Goal: Find contact information: Find contact information

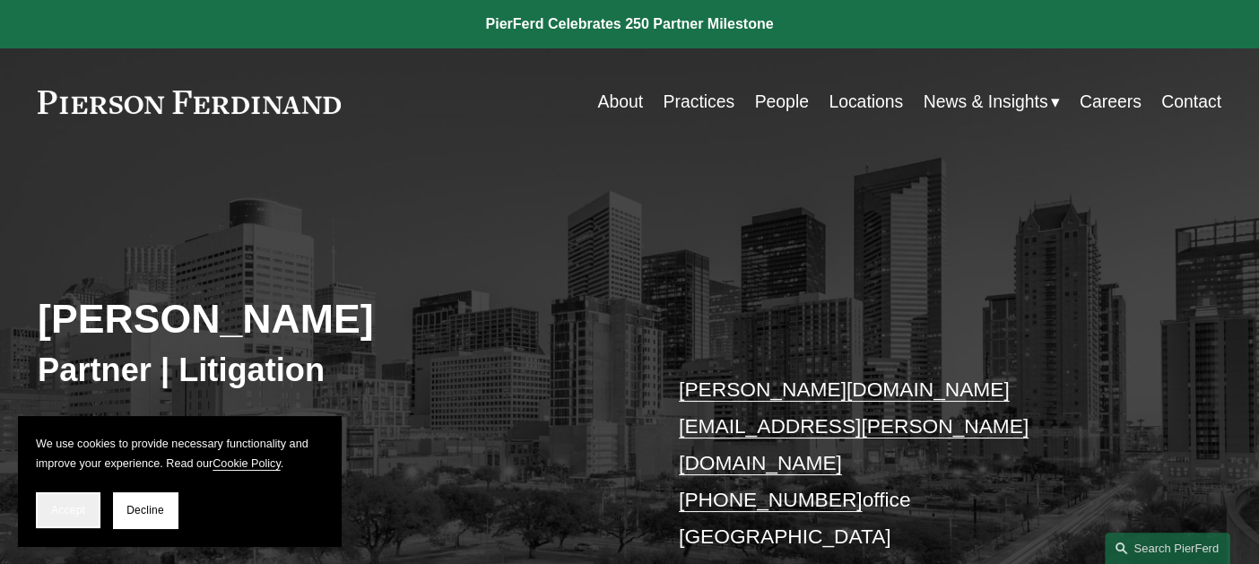
click at [74, 501] on button "Accept" at bounding box center [68, 510] width 65 height 36
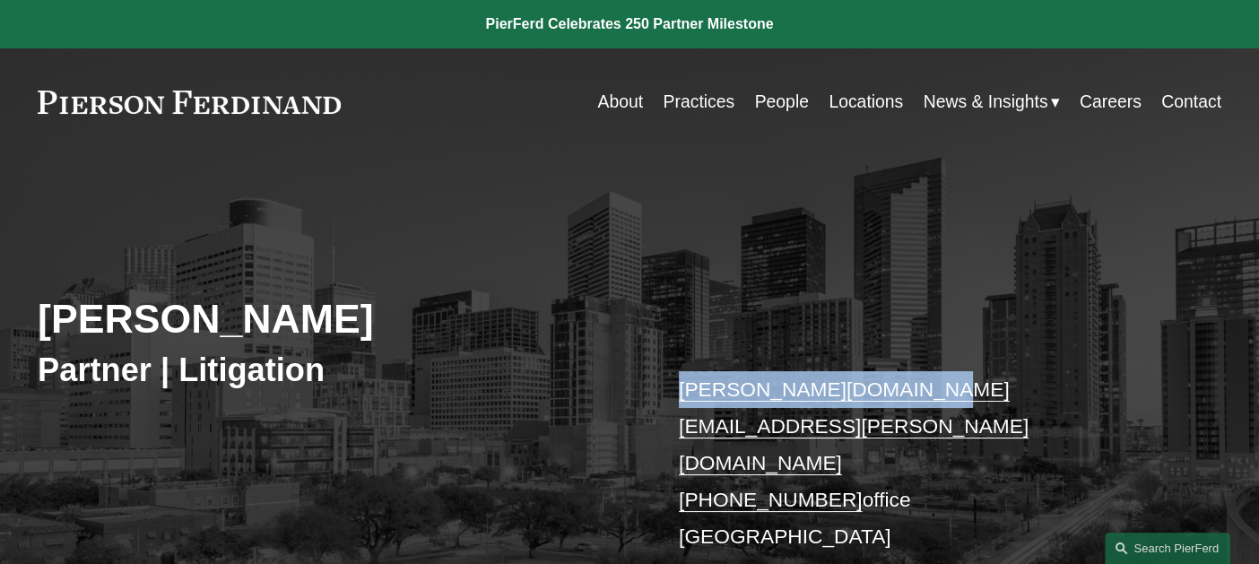
drag, startPoint x: 677, startPoint y: 387, endPoint x: 931, endPoint y: 381, distance: 253.8
click at [931, 381] on div "Andrea L. Kim Partner | Litigation andrea.kim@pierferd.com +1.832.460.8140 offi…" at bounding box center [629, 443] width 1259 height 500
copy link "[PERSON_NAME][DOMAIN_NAME][EMAIL_ADDRESS][PERSON_NAME][DOMAIN_NAME]"
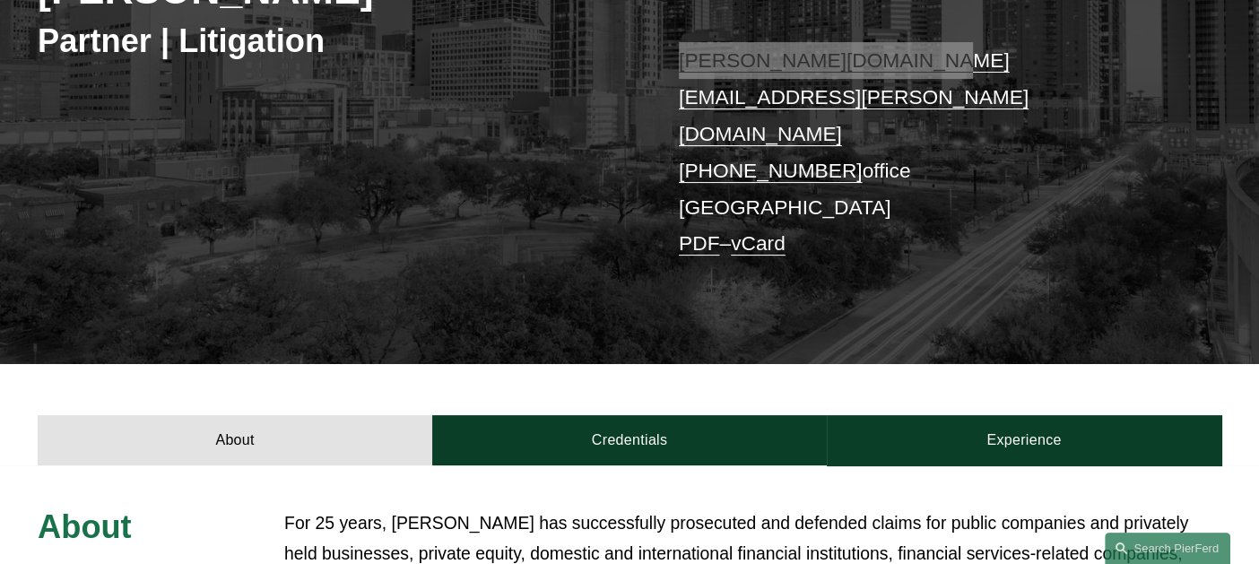
scroll to position [657, 0]
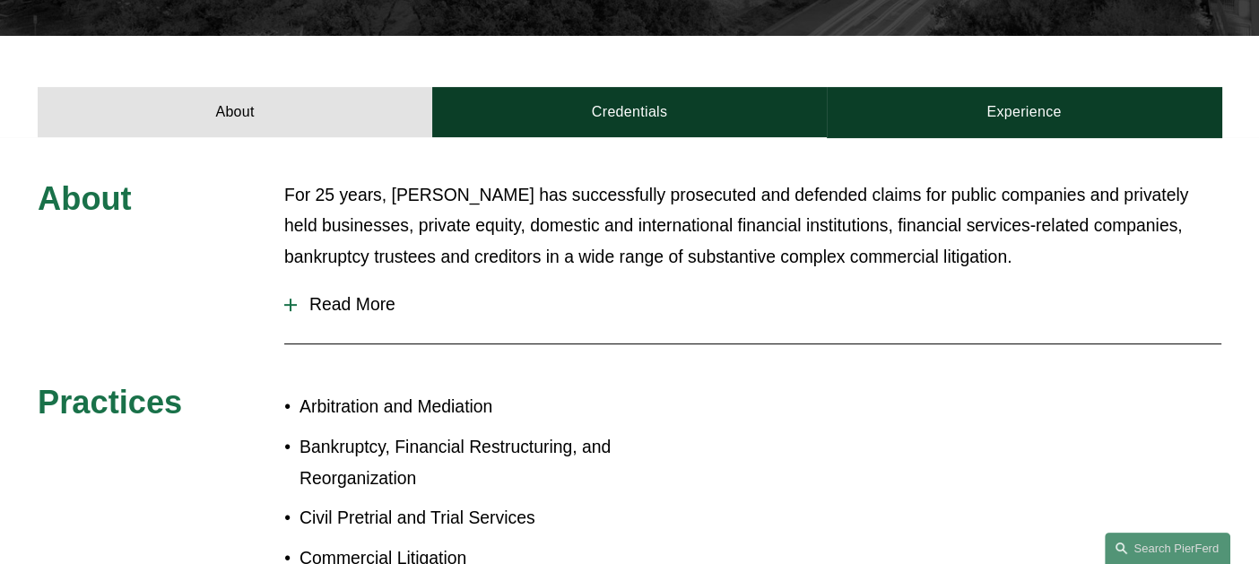
click at [282, 179] on div "About For 25 years, Andrea has successfully prosecuted and defended claims for …" at bounding box center [629, 460] width 1259 height 563
click at [292, 299] on div at bounding box center [290, 305] width 13 height 13
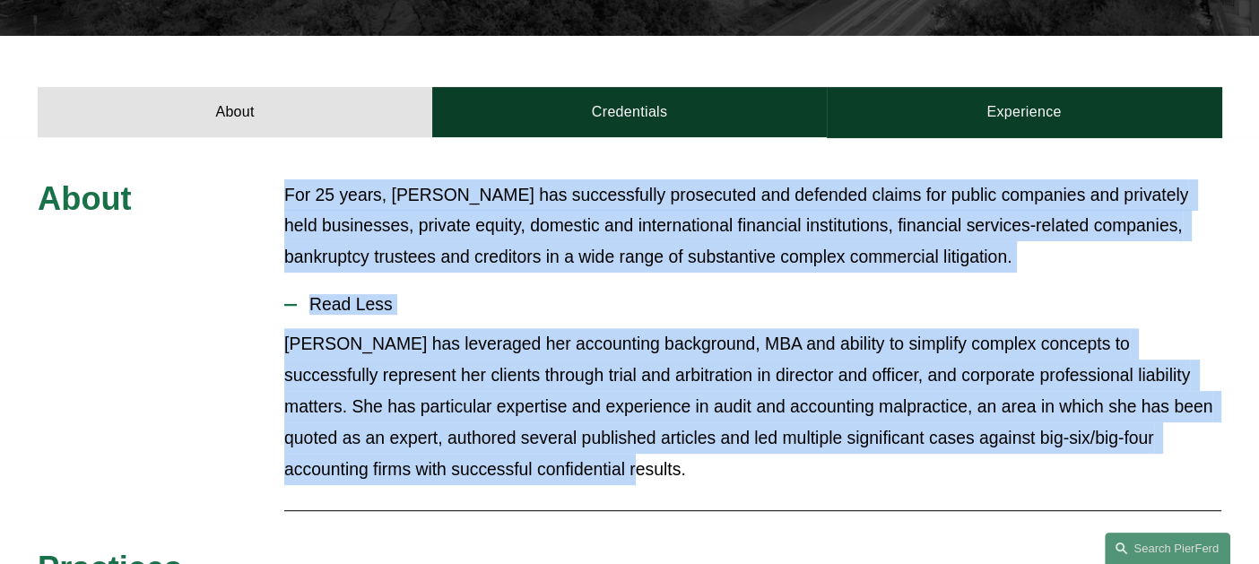
drag, startPoint x: 284, startPoint y: 126, endPoint x: 621, endPoint y: 424, distance: 449.1
click at [621, 424] on div "About For 25 years, Andrea has successfully prosecuted and defended claims for …" at bounding box center [629, 543] width 1259 height 729
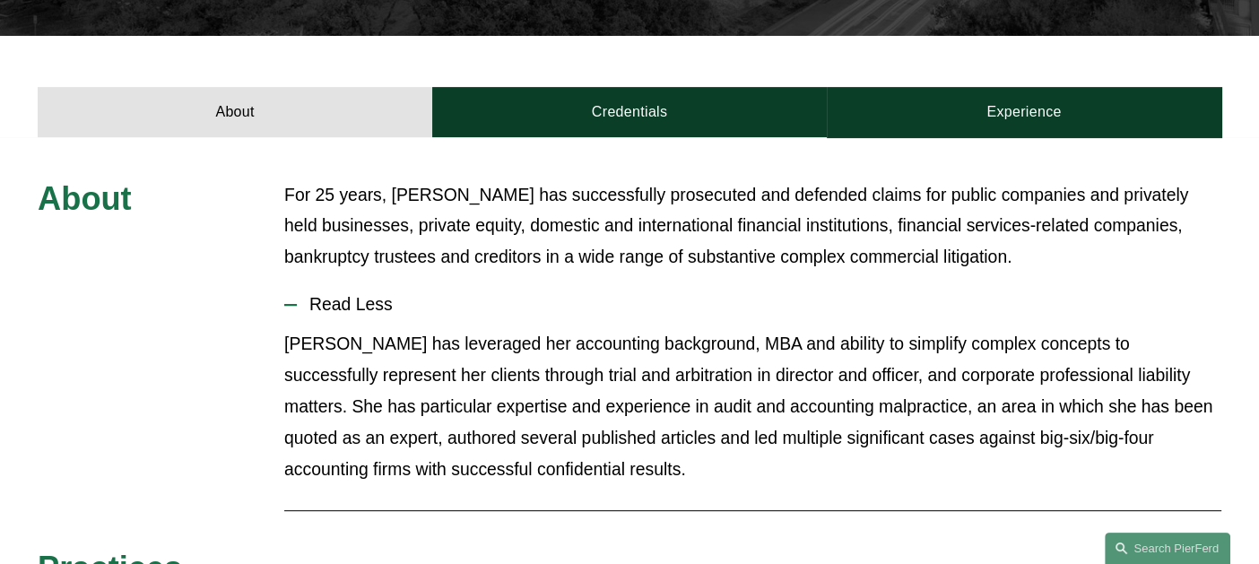
drag, startPoint x: 221, startPoint y: 175, endPoint x: 259, endPoint y: 150, distance: 46.0
click at [221, 179] on div "About For 25 years, Andrea has successfully prosecuted and defended claims for …" at bounding box center [629, 543] width 1259 height 729
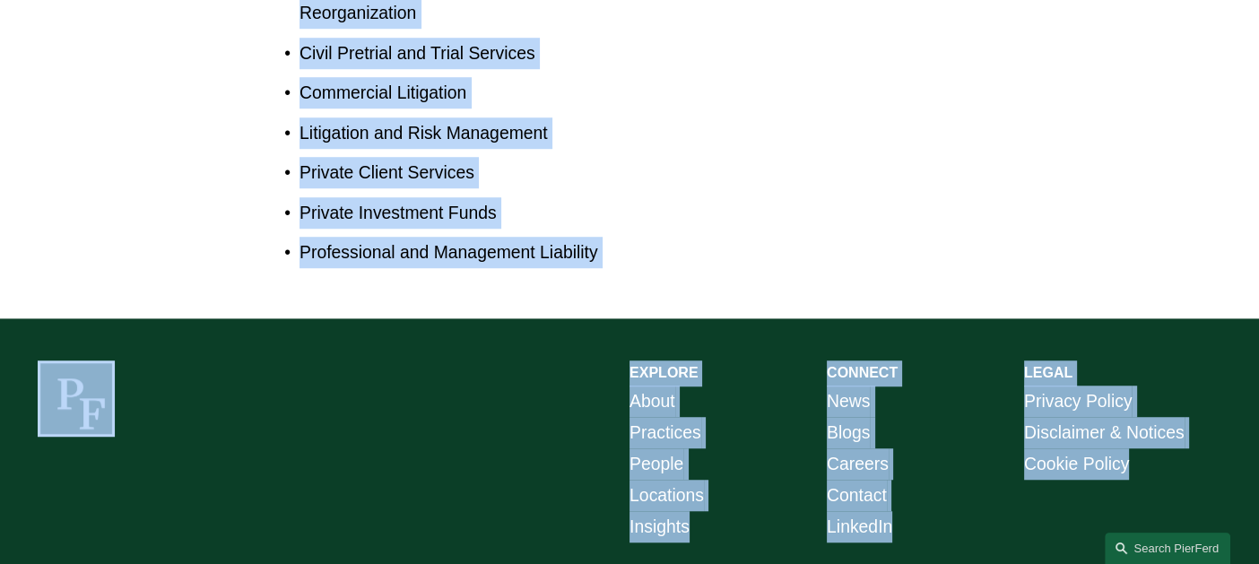
scroll to position [1299, 0]
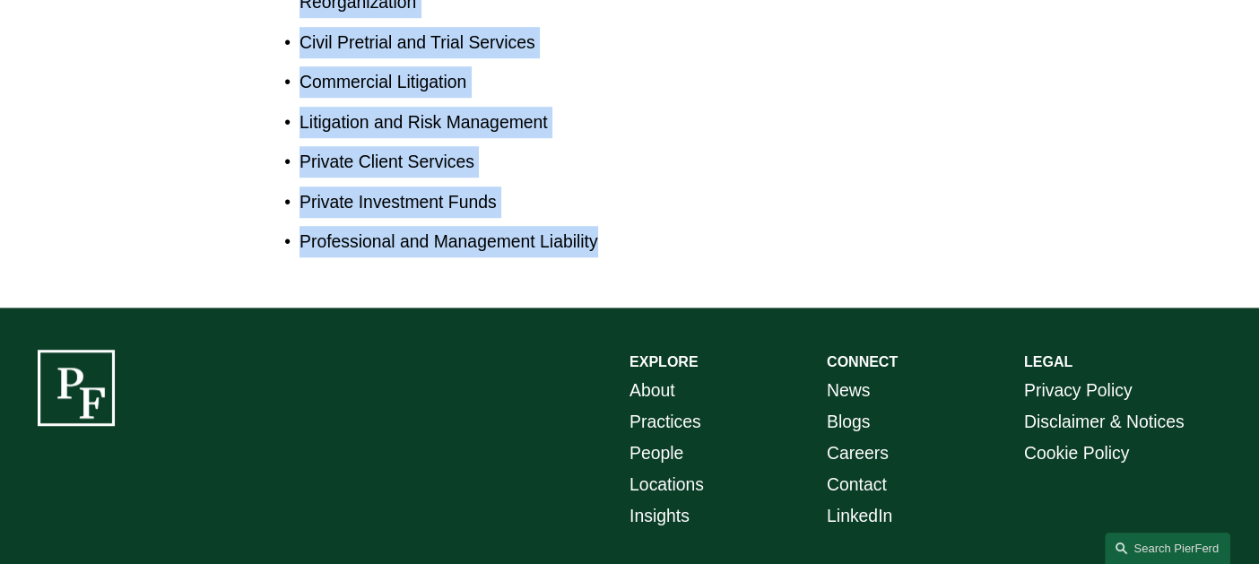
drag, startPoint x: 282, startPoint y: 126, endPoint x: 634, endPoint y: 197, distance: 358.6
copy div "For 25 years, Andrea has successfully prosecuted and defended claims for public…"
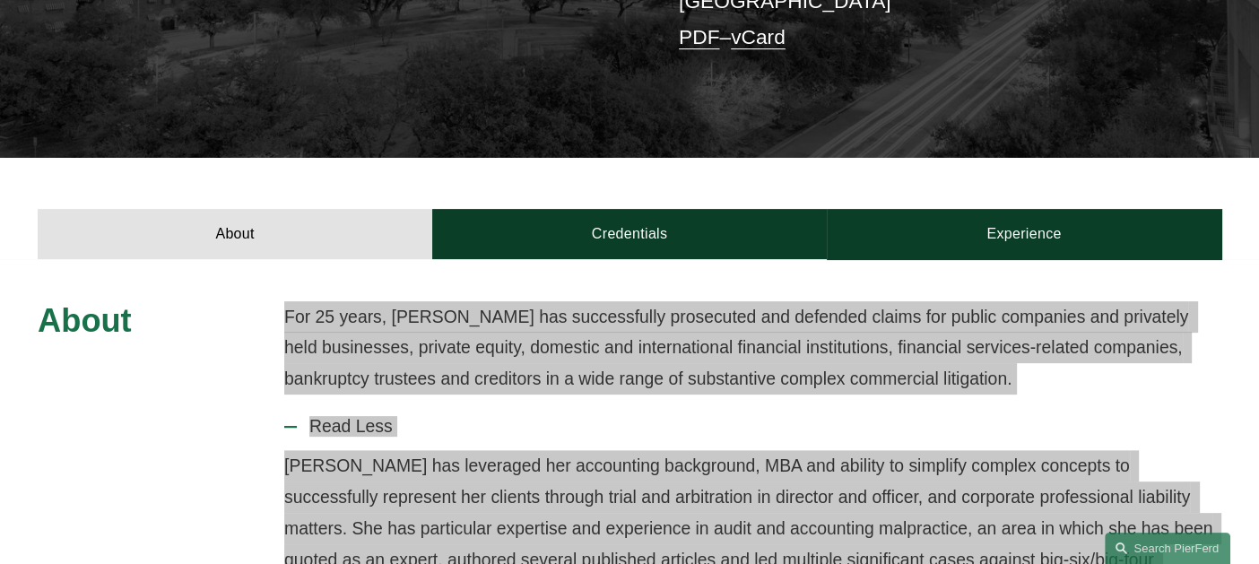
scroll to position [313, 0]
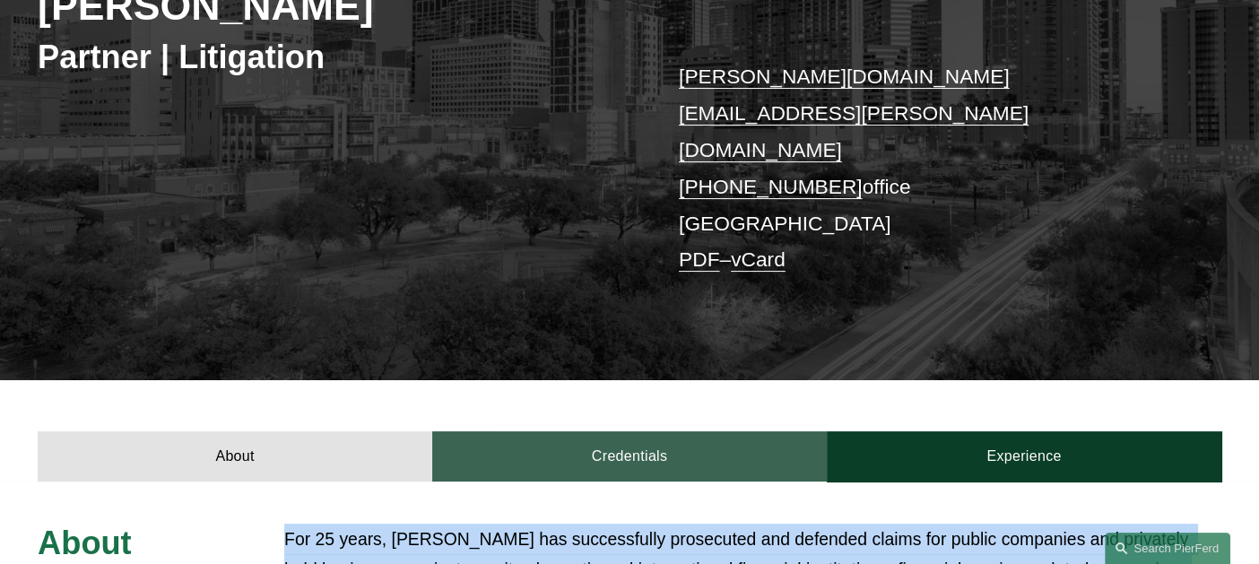
click at [617, 431] on link "Credentials" at bounding box center [629, 456] width 395 height 51
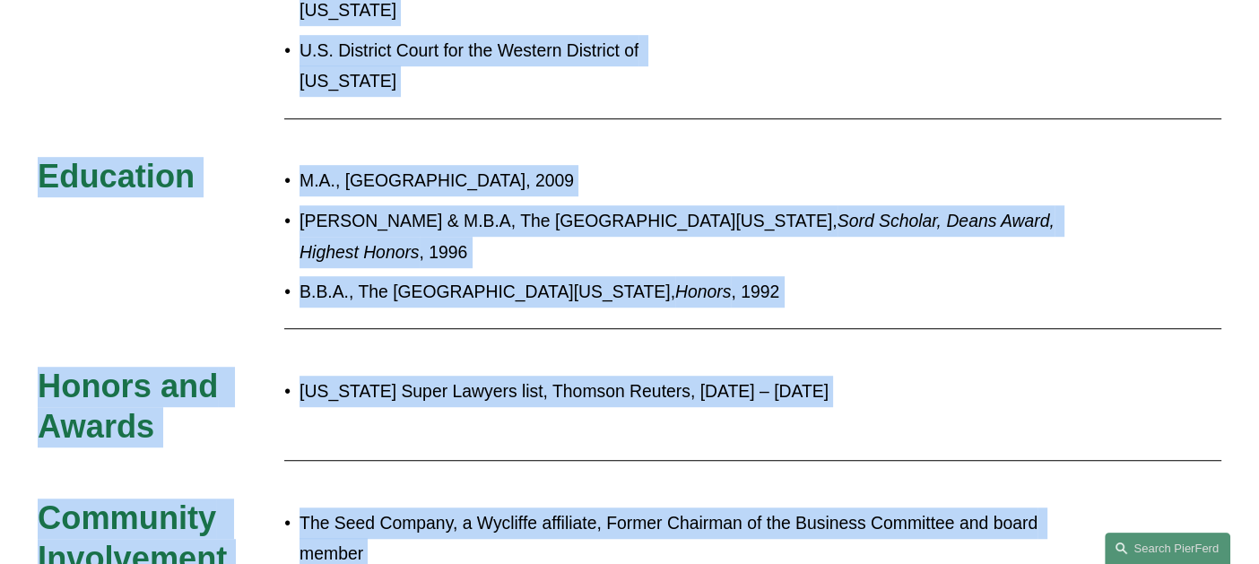
scroll to position [1239, 0]
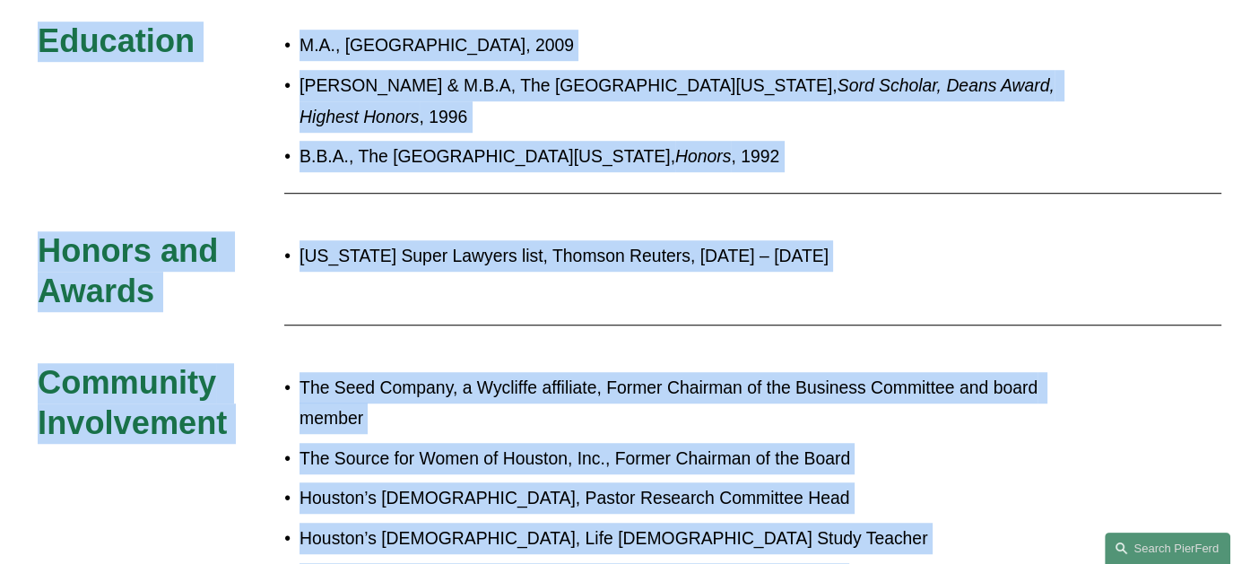
drag, startPoint x: 39, startPoint y: 147, endPoint x: 663, endPoint y: 451, distance: 693.4
click at [663, 451] on div "Admissions Texas New York U.S. District Court for the Northern District of Texa…" at bounding box center [629, 139] width 1259 height 1085
copy div "Admissions Texas New York U.S. District Court for the Northern District of Texa…"
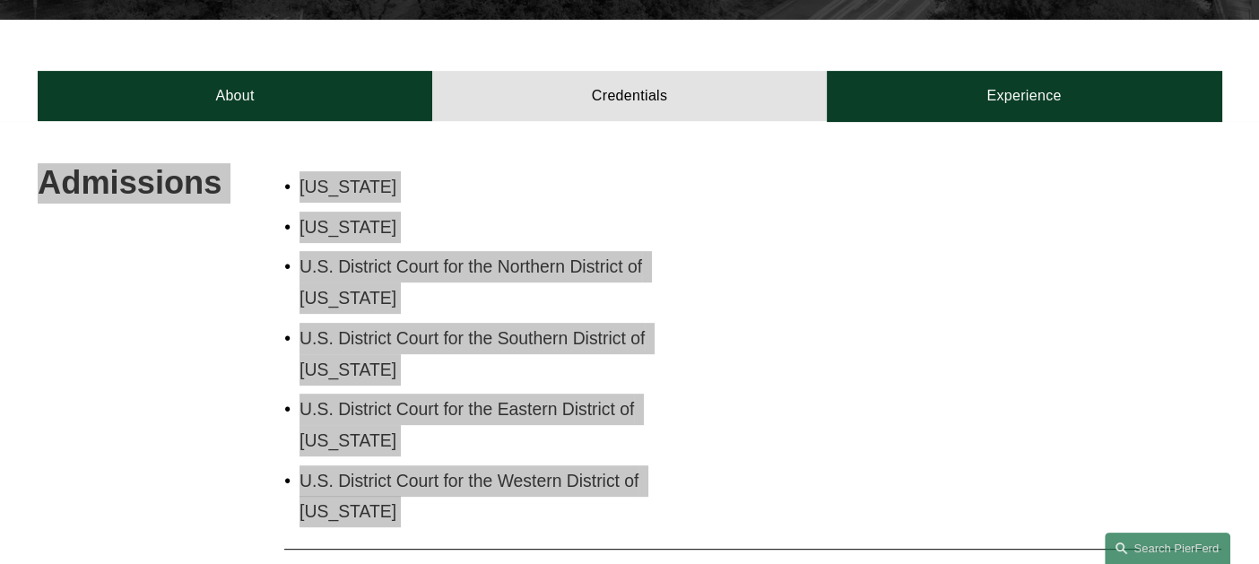
scroll to position [344, 0]
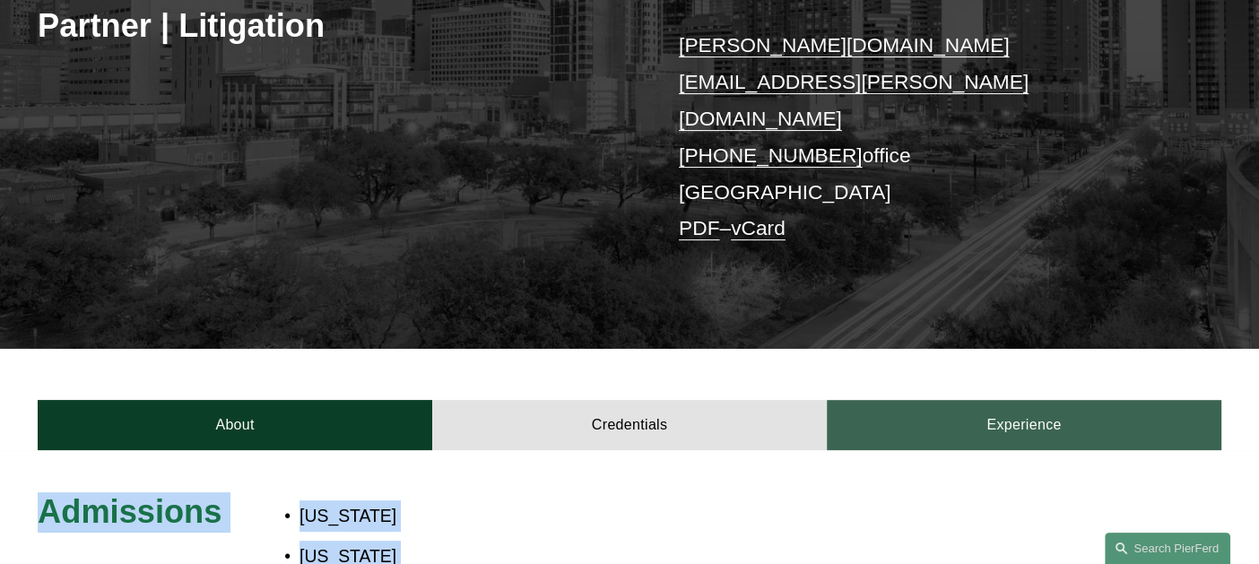
drag, startPoint x: 1024, startPoint y: 365, endPoint x: 1003, endPoint y: 365, distance: 21.5
click at [1024, 400] on link "Experience" at bounding box center [1024, 425] width 395 height 51
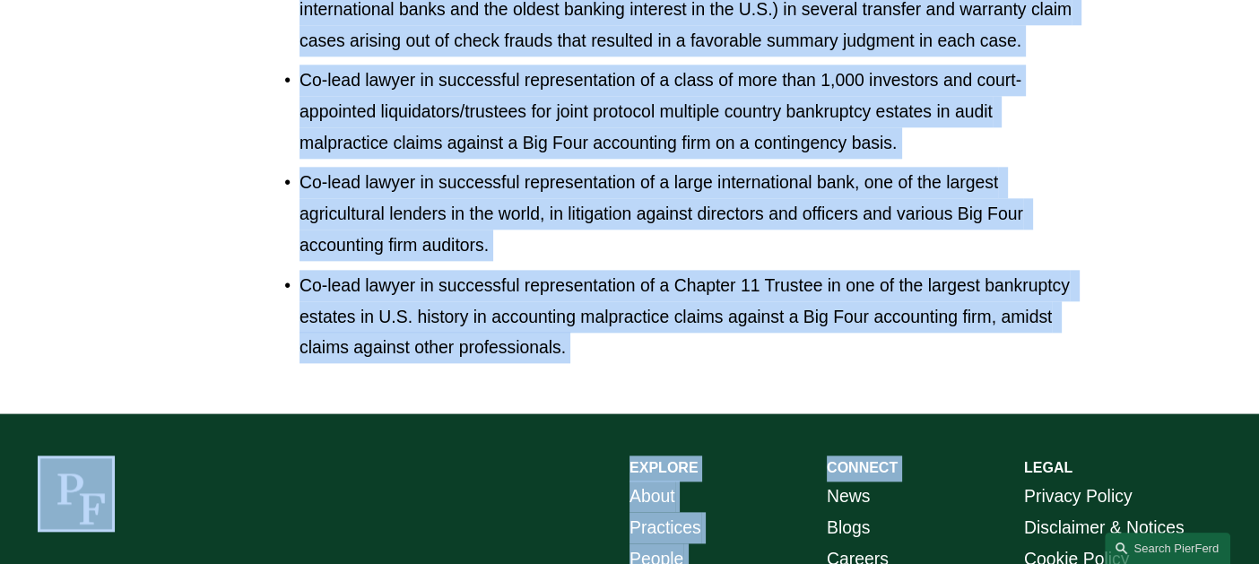
scroll to position [2075, 0]
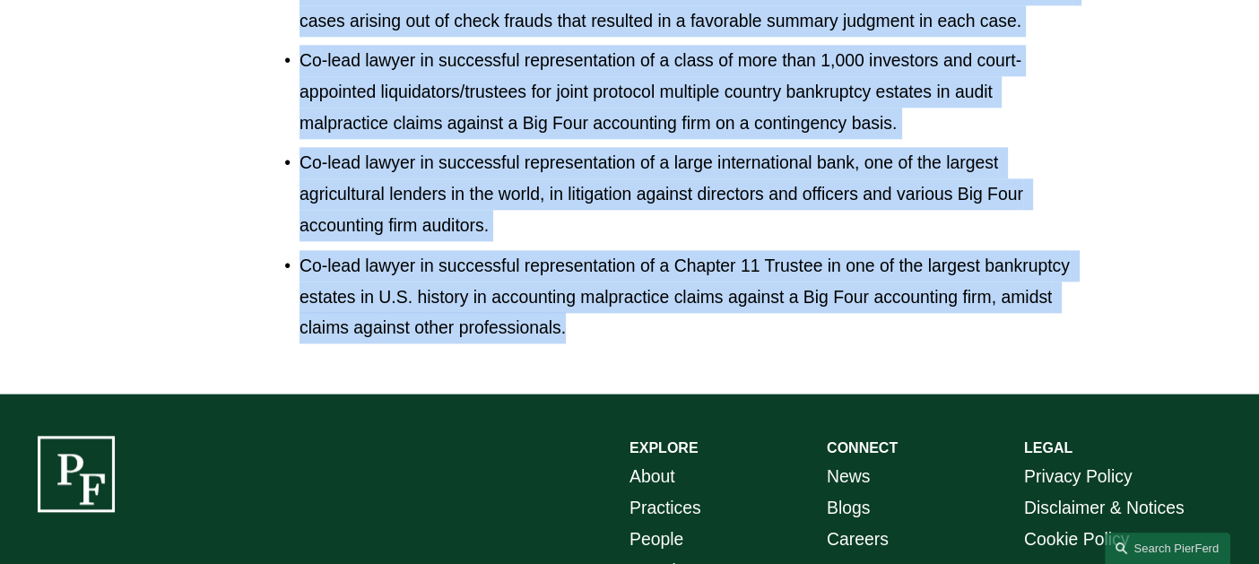
drag, startPoint x: 32, startPoint y: 111, endPoint x: 638, endPoint y: 281, distance: 629.4
copy div "Experience Daniels & Tredennick Representative Matters Special litigation couns…"
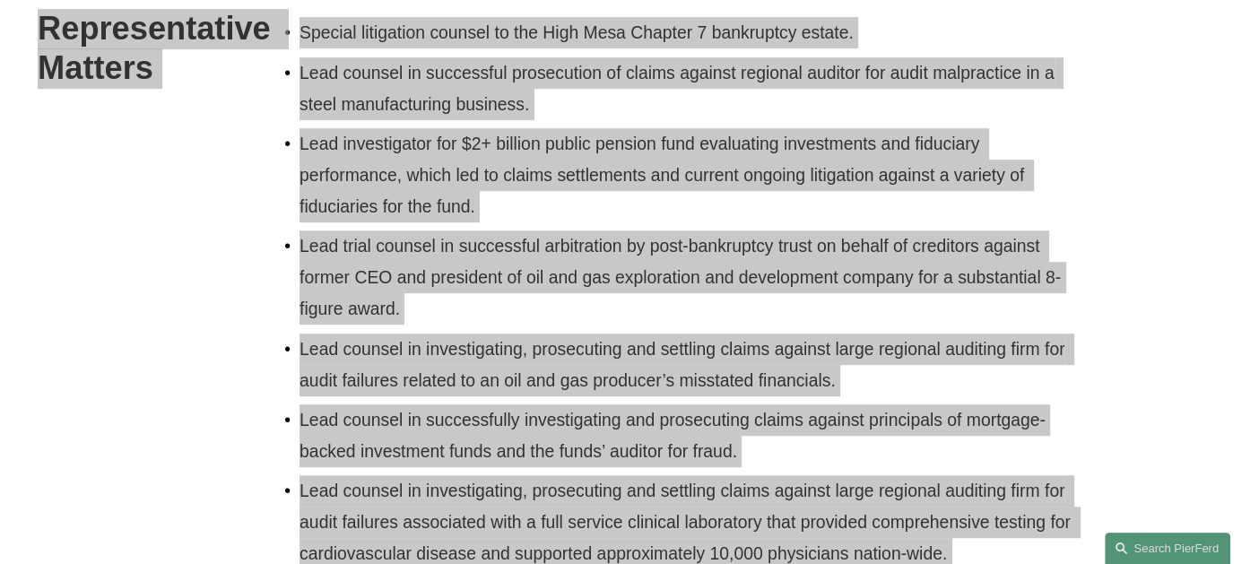
scroll to position [0, 0]
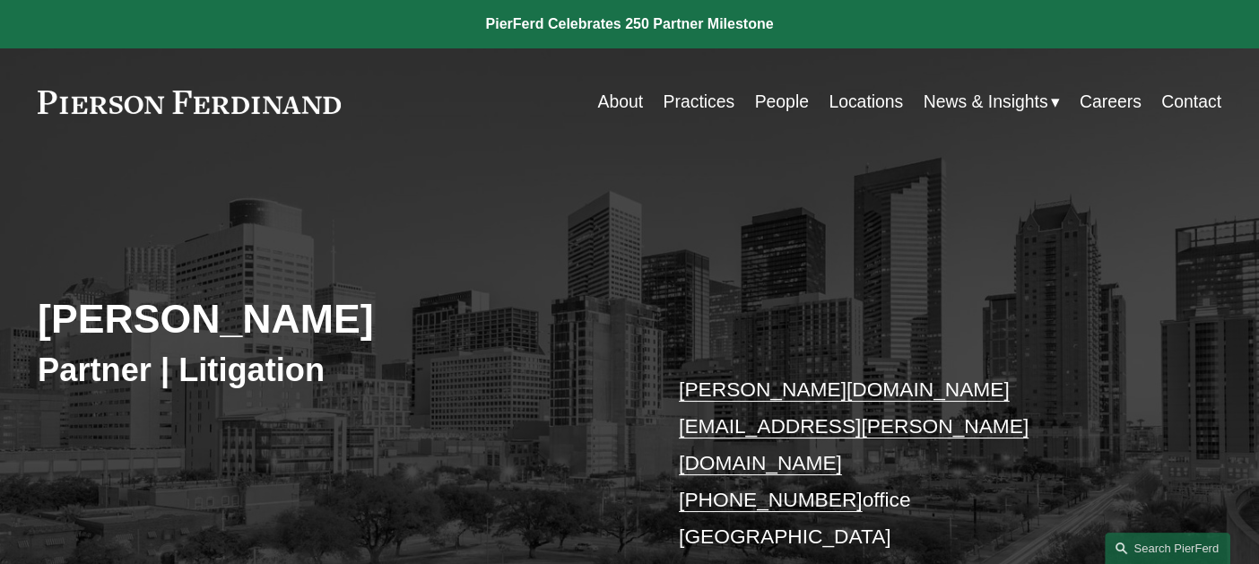
drag, startPoint x: 742, startPoint y: 89, endPoint x: 751, endPoint y: 93, distance: 10.0
click at [742, 89] on nav "About Practices People Locations News & Insights News Insights Blogs Careers Co…" at bounding box center [908, 101] width 623 height 35
click at [774, 100] on link "People" at bounding box center [782, 101] width 54 height 35
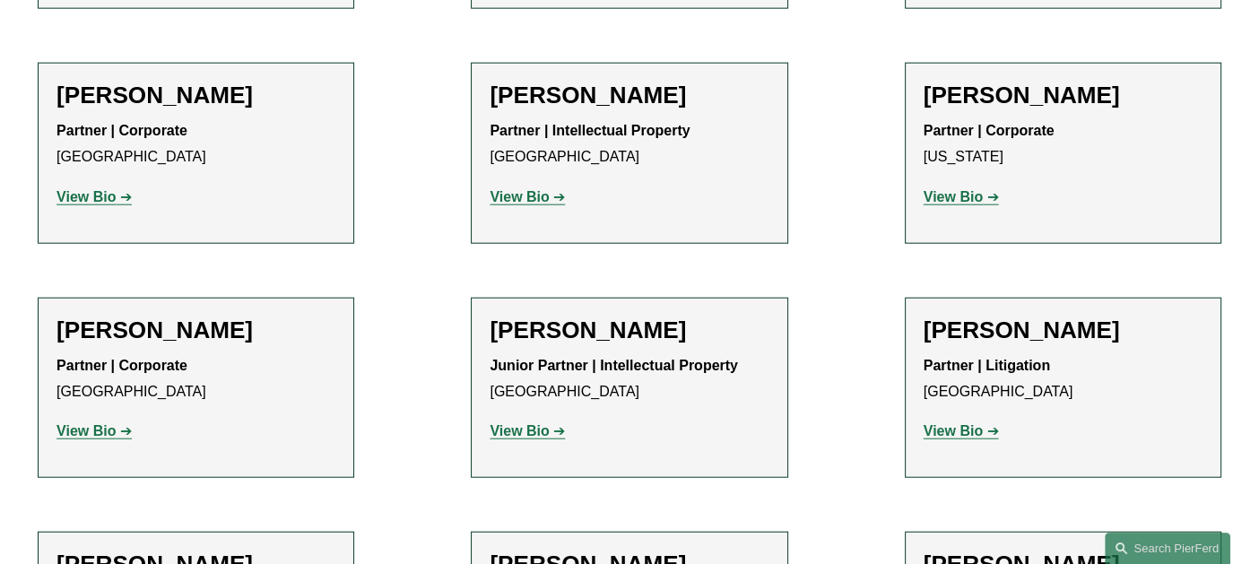
scroll to position [10849, 0]
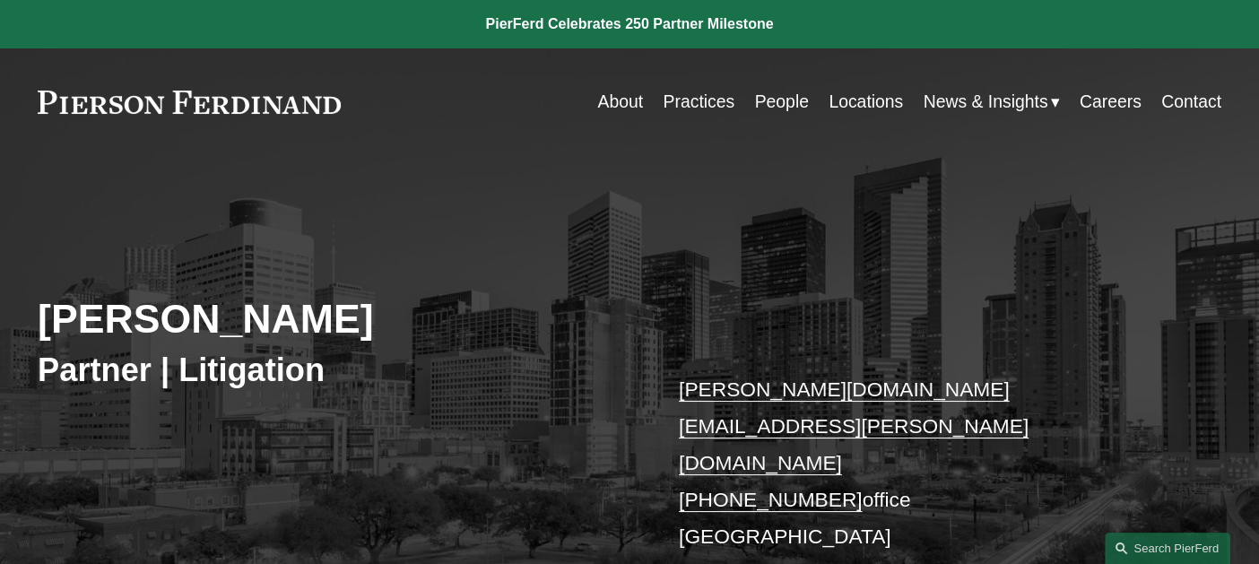
click at [767, 560] on link "vCard" at bounding box center [758, 571] width 55 height 23
